Goal: Transaction & Acquisition: Purchase product/service

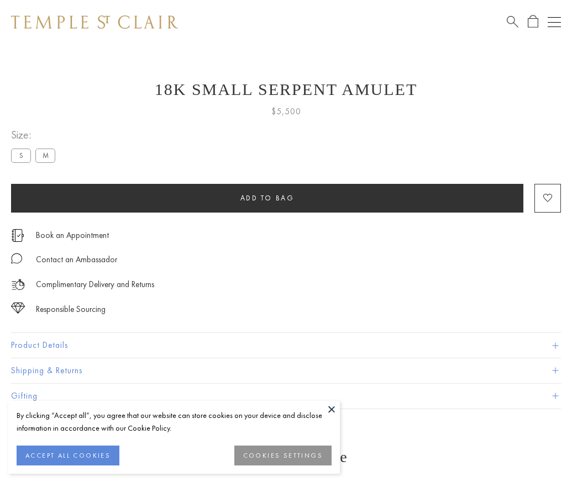
click at [267, 198] on span "Add to bag" at bounding box center [267, 197] width 54 height 9
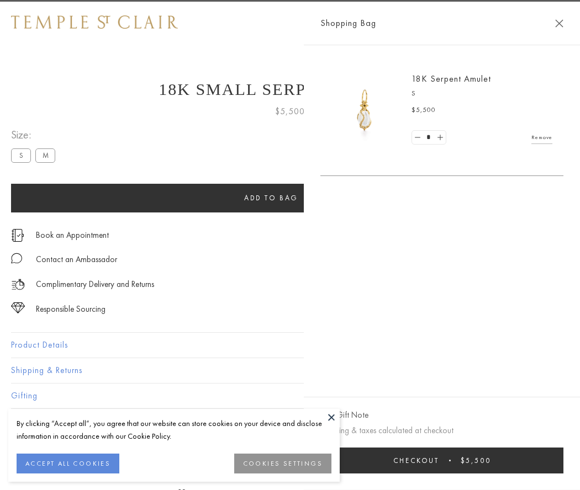
click at [553, 461] on button "Checkout $5,500" at bounding box center [441, 461] width 243 height 26
